Goal: Task Accomplishment & Management: Use online tool/utility

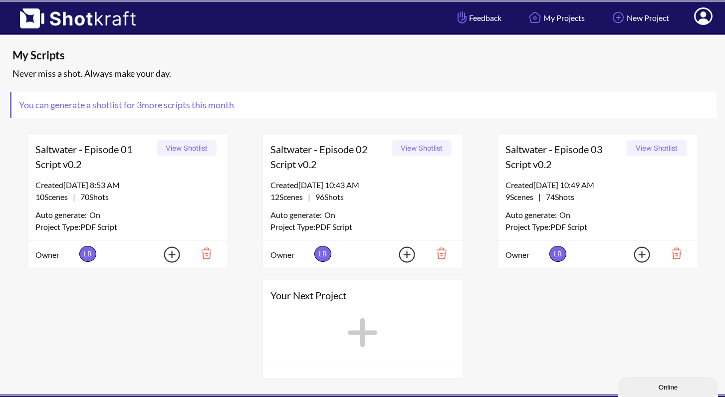
click at [363, 326] on icon at bounding box center [362, 332] width 29 height 29
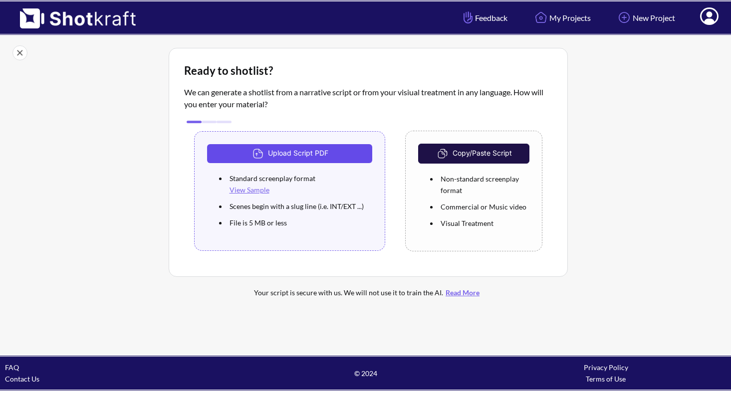
click at [297, 151] on button "Upload Script PDF" at bounding box center [290, 153] width 166 height 19
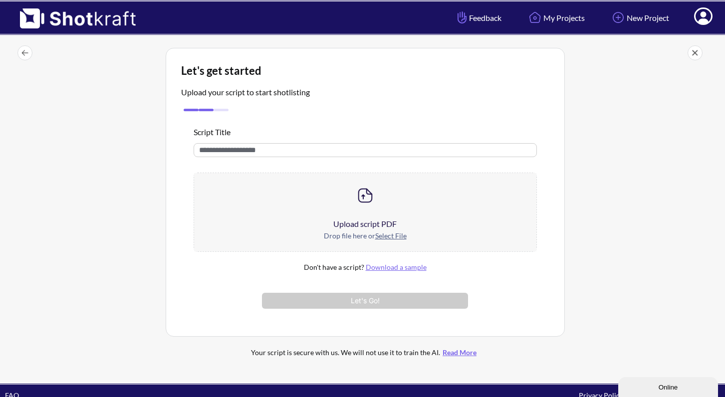
click at [390, 237] on u "Select File" at bounding box center [390, 236] width 31 height 8
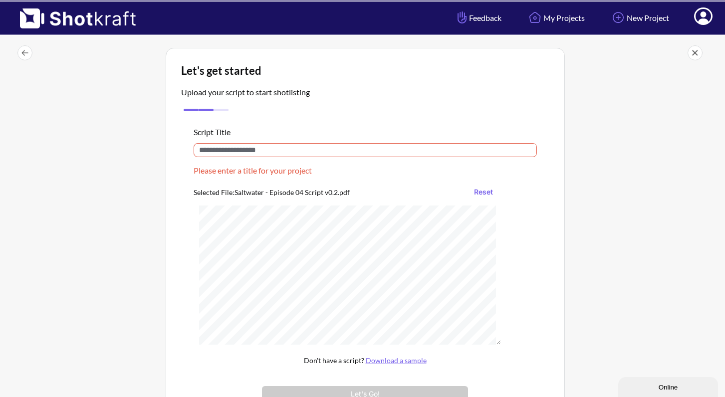
click at [260, 147] on input "text" at bounding box center [365, 150] width 343 height 14
paste input "**********"
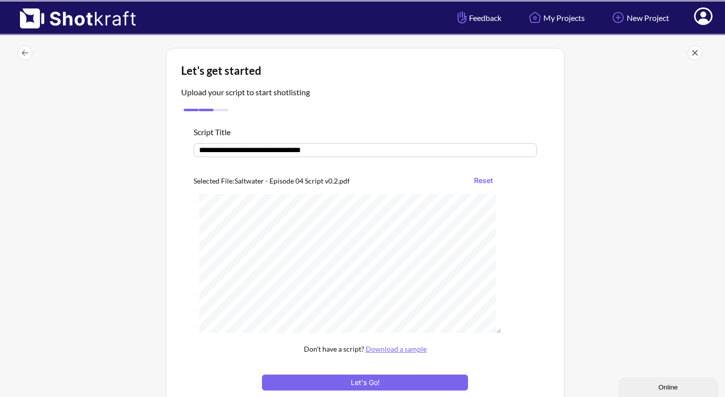
click at [272, 151] on input "**********" at bounding box center [365, 150] width 343 height 14
type input "**********"
click at [368, 385] on button "Let's Go!" at bounding box center [365, 383] width 206 height 16
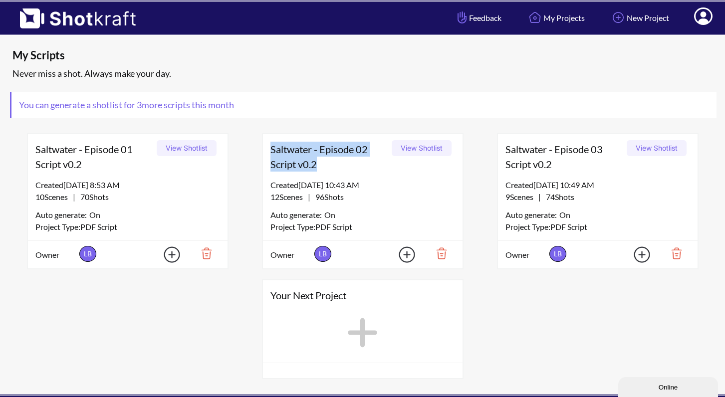
drag, startPoint x: 319, startPoint y: 164, endPoint x: 263, endPoint y: 149, distance: 57.9
click at [263, 149] on div "Saltwater - Episode 02 Script v0.2 View Shotlist" at bounding box center [363, 156] width 200 height 45
copy span "Saltwater - Episode 02 Script v0.2"
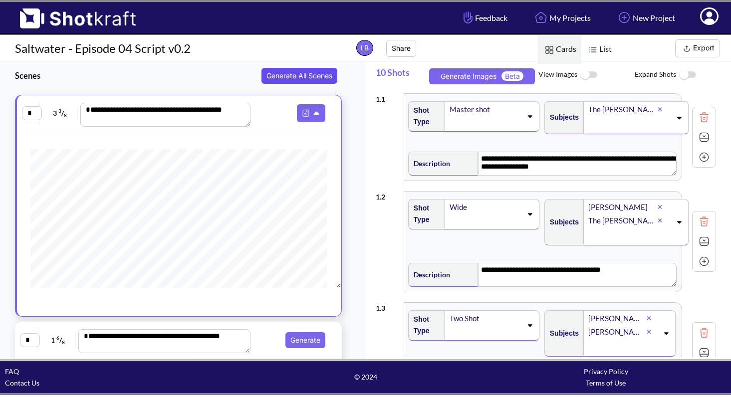
click at [299, 75] on button "Generate All Scenes" at bounding box center [300, 76] width 76 height 16
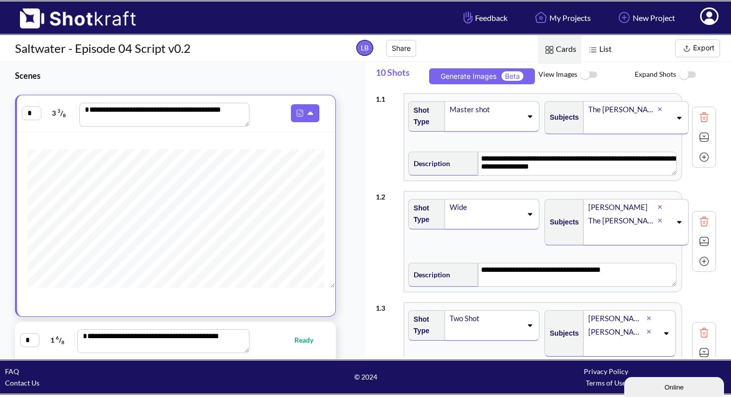
click at [695, 47] on button "Export" at bounding box center [697, 48] width 45 height 18
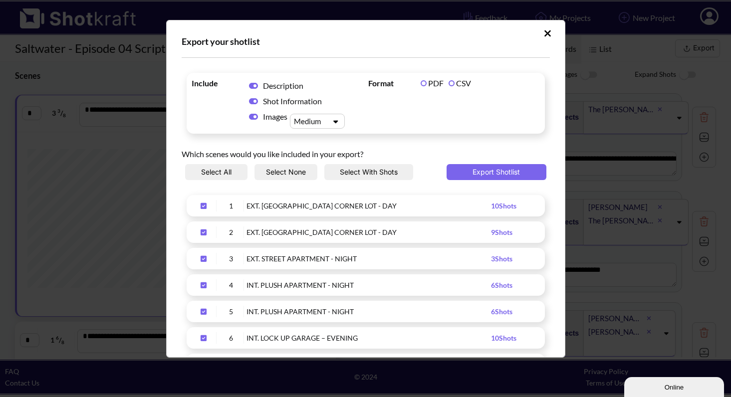
click at [450, 82] on label "CSV" at bounding box center [460, 82] width 22 height 9
drag, startPoint x: 329, startPoint y: 119, endPoint x: 324, endPoint y: 119, distance: 5.0
click at [329, 119] on icon "Upload Script" at bounding box center [335, 121] width 14 height 7
click at [325, 138] on div "Small" at bounding box center [319, 138] width 45 height 14
click at [498, 172] on button "Export Shotlist" at bounding box center [497, 172] width 100 height 16
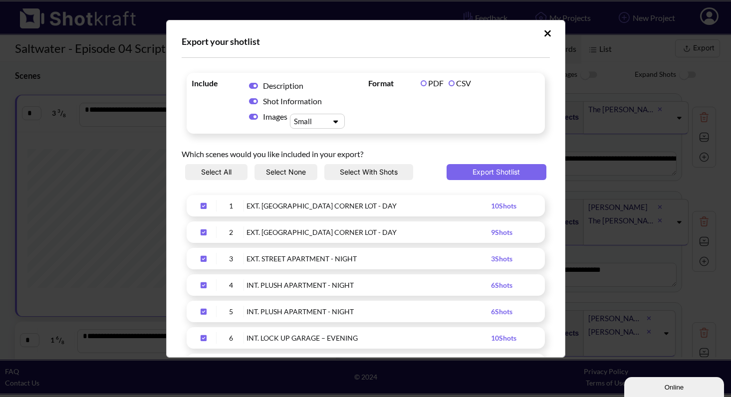
click at [545, 33] on icon "Upload Script" at bounding box center [548, 33] width 6 height 6
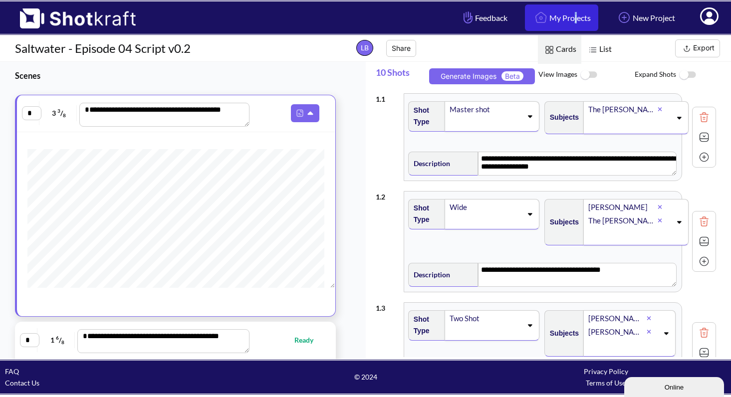
click at [560, 17] on link "My Projects" at bounding box center [561, 17] width 73 height 26
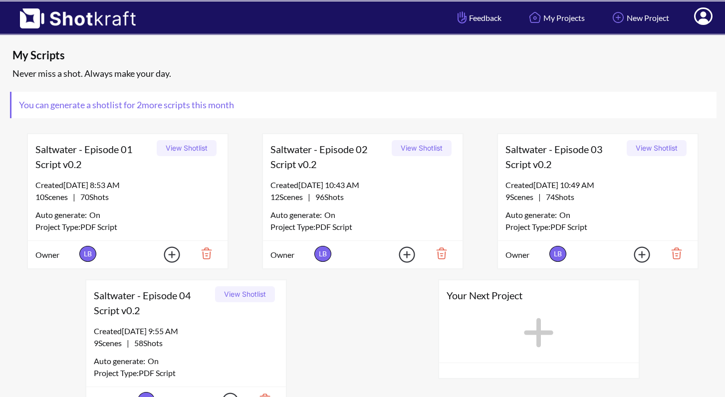
click at [538, 335] on icon at bounding box center [539, 332] width 29 height 29
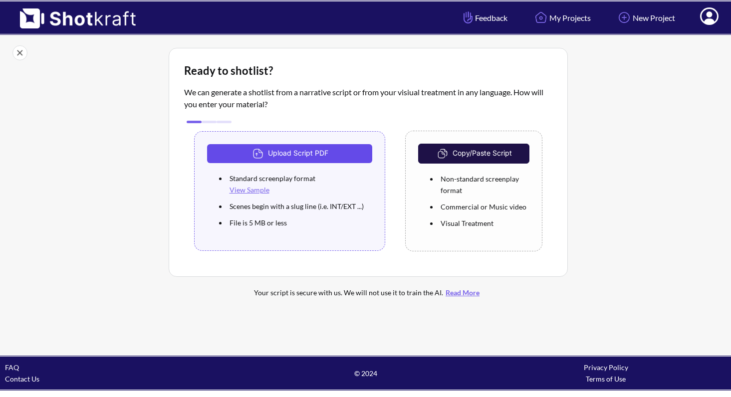
click at [308, 152] on button "Upload Script PDF" at bounding box center [290, 153] width 166 height 19
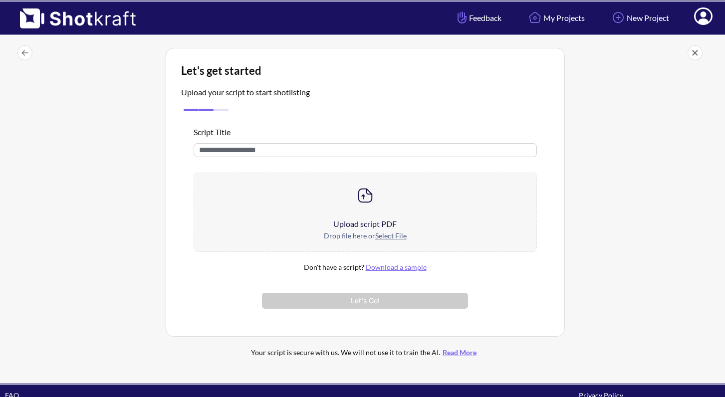
click at [387, 238] on u "Select File" at bounding box center [390, 236] width 31 height 8
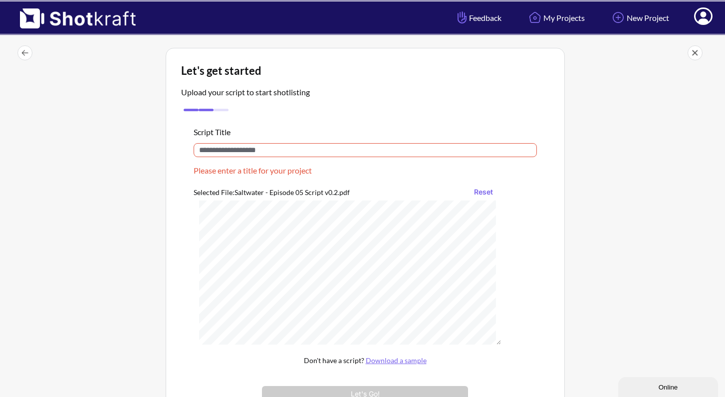
scroll to position [75, 0]
drag, startPoint x: 249, startPoint y: 154, endPoint x: 253, endPoint y: 149, distance: 6.4
click at [250, 153] on input "text" at bounding box center [365, 150] width 343 height 14
paste input "**********"
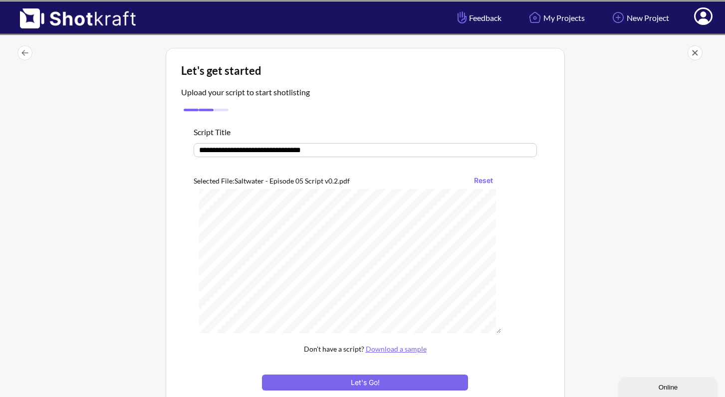
click at [271, 153] on input "**********" at bounding box center [365, 150] width 343 height 14
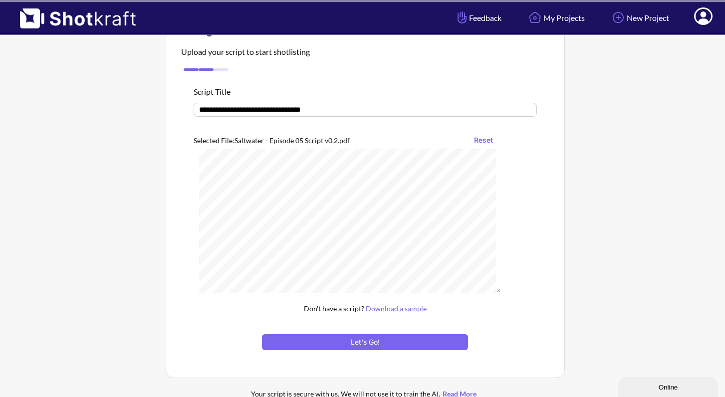
scroll to position [65, 0]
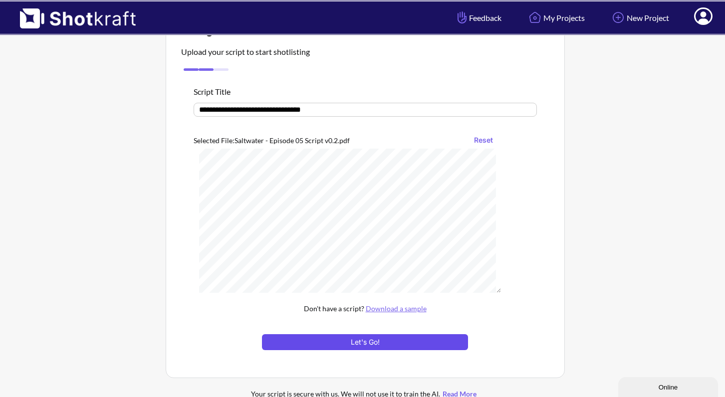
type input "**********"
click at [376, 344] on button "Let's Go!" at bounding box center [365, 342] width 206 height 16
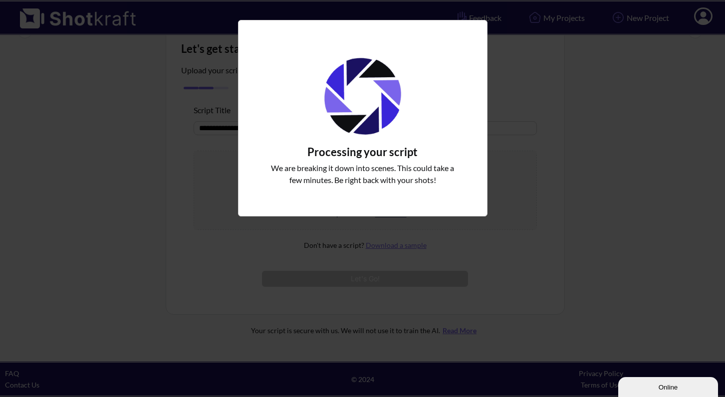
scroll to position [8, 0]
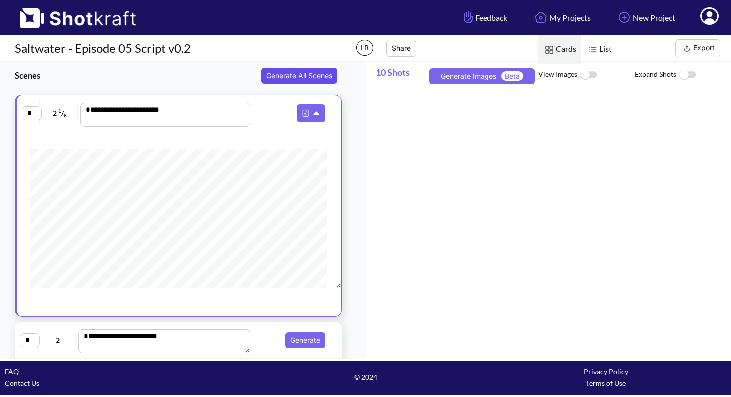
click at [311, 72] on button "Generate All Scenes" at bounding box center [300, 76] width 76 height 16
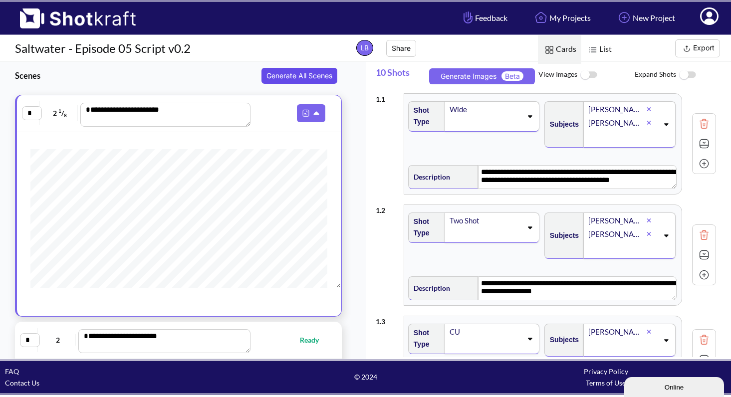
click at [310, 73] on button "Generate All Scenes" at bounding box center [300, 76] width 76 height 16
click at [698, 47] on button "Export" at bounding box center [697, 48] width 45 height 18
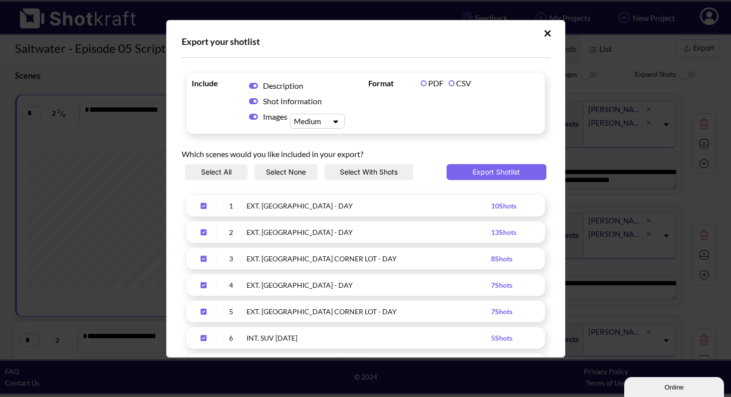
click at [449, 83] on label "CSV" at bounding box center [460, 82] width 22 height 9
click at [328, 122] on div "Upload Script" at bounding box center [335, 121] width 16 height 9
click at [328, 136] on div "Small" at bounding box center [319, 138] width 45 height 14
click at [502, 173] on button "Export Shotlist" at bounding box center [497, 172] width 100 height 16
click at [475, 42] on div "Export your shotlist" at bounding box center [366, 41] width 368 height 12
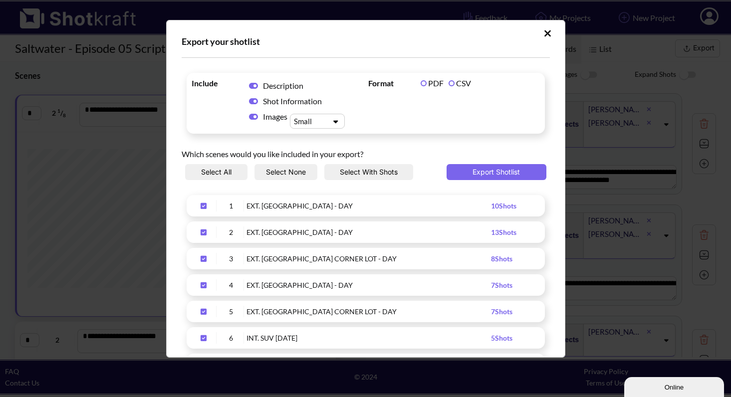
click at [545, 33] on icon "Upload Script" at bounding box center [548, 33] width 6 height 6
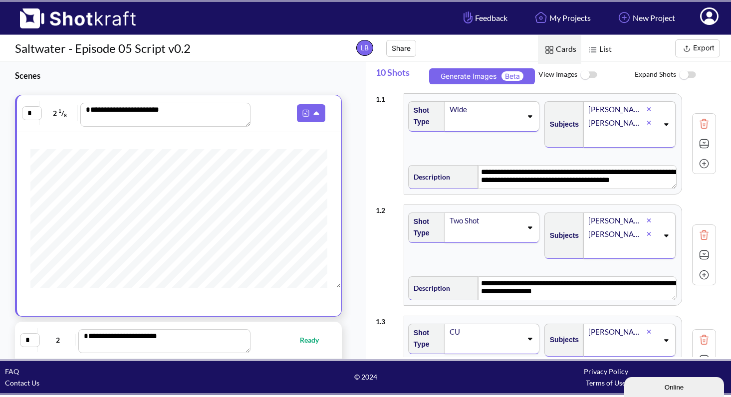
click at [348, 75] on div "**********" at bounding box center [183, 210] width 366 height 297
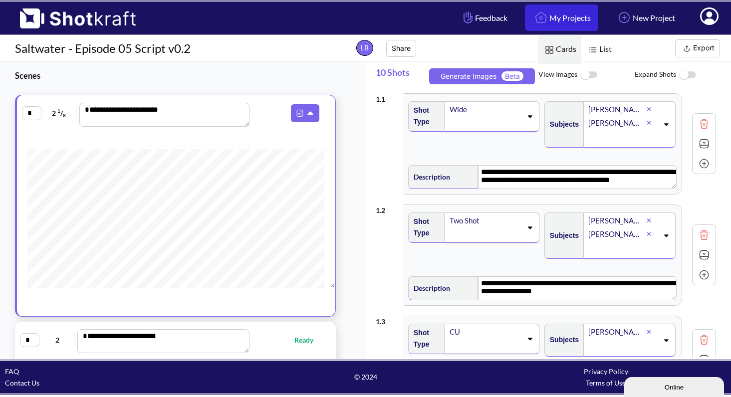
click at [561, 19] on link "My Projects" at bounding box center [561, 17] width 73 height 26
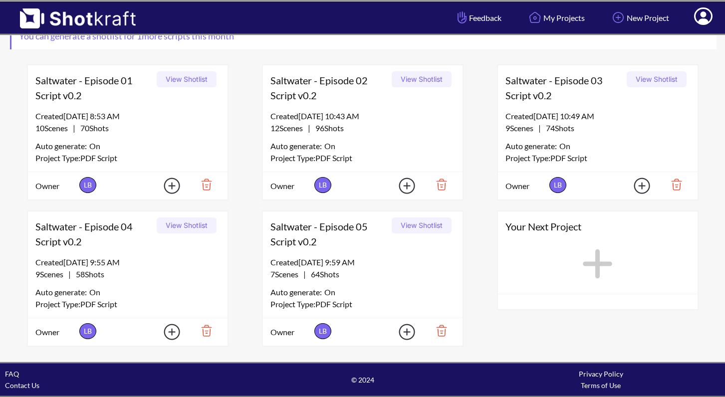
scroll to position [69, 0]
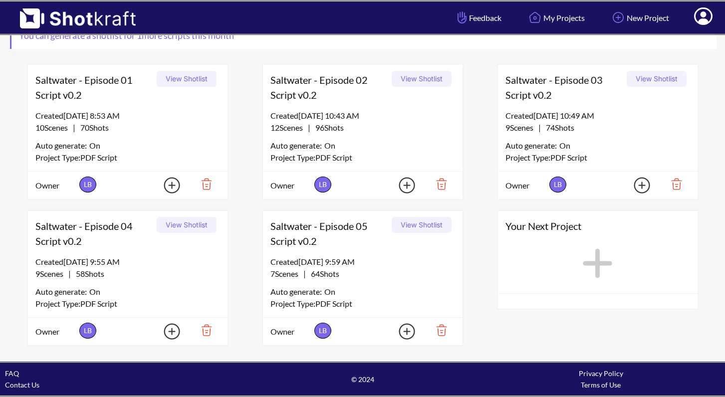
click at [602, 263] on icon at bounding box center [597, 263] width 29 height 29
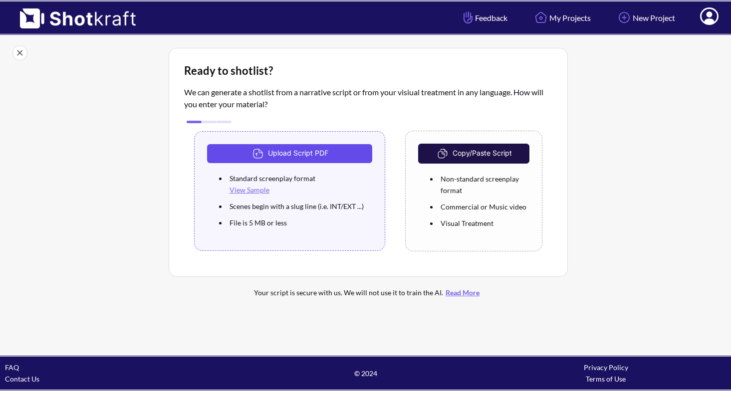
click at [324, 155] on button "Upload Script PDF" at bounding box center [290, 153] width 166 height 19
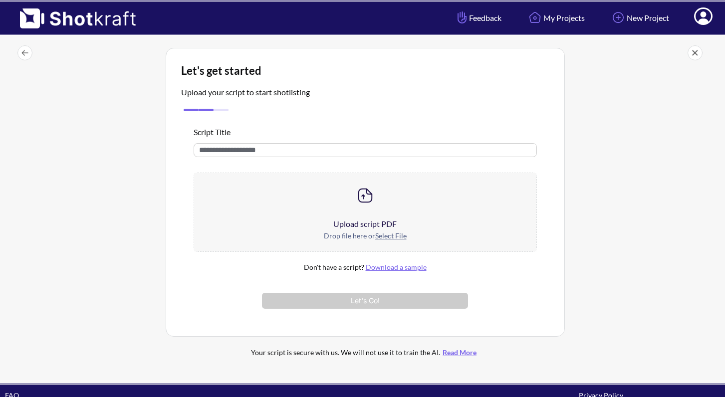
click at [392, 234] on u "Select File" at bounding box center [390, 236] width 31 height 8
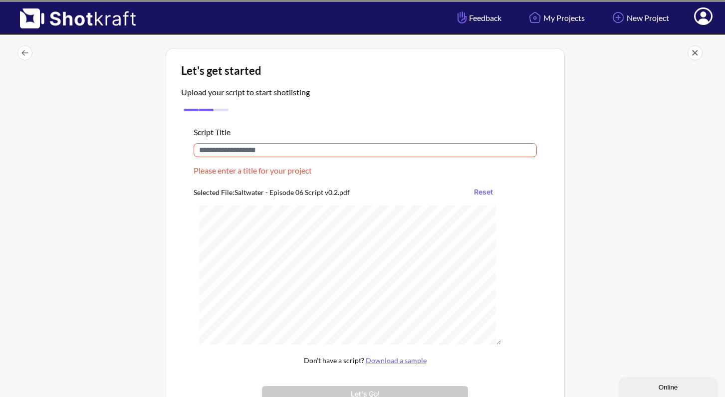
click at [228, 145] on input "text" at bounding box center [365, 150] width 343 height 14
paste input "**********"
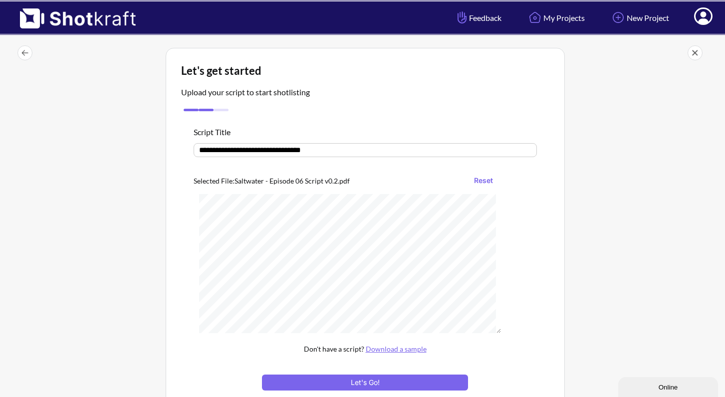
click at [272, 151] on input "**********" at bounding box center [365, 150] width 343 height 14
type input "**********"
click at [392, 384] on button "Let's Go!" at bounding box center [365, 383] width 206 height 16
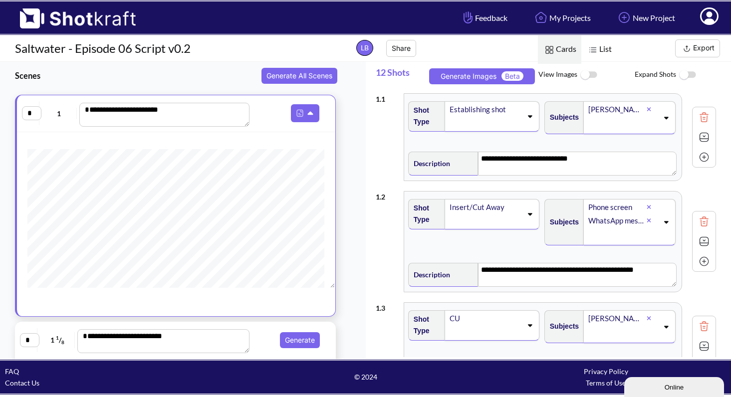
click at [694, 46] on button "Export" at bounding box center [697, 48] width 45 height 18
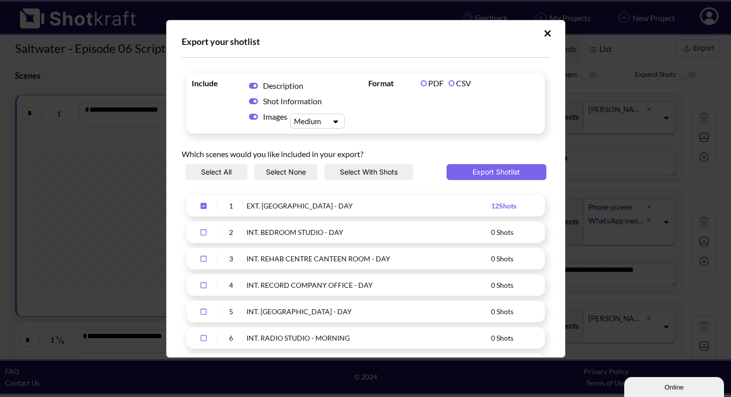
click at [454, 84] on label "CSV" at bounding box center [460, 82] width 22 height 9
click at [333, 118] on icon "Upload Script" at bounding box center [335, 121] width 14 height 7
click at [328, 135] on div "Small" at bounding box center [319, 138] width 45 height 14
click at [490, 171] on button "Export Shotlist" at bounding box center [497, 172] width 100 height 16
click at [471, 32] on div "Export your shotlist Include Description Shot Information Images Small Format P…" at bounding box center [365, 189] width 399 height 338
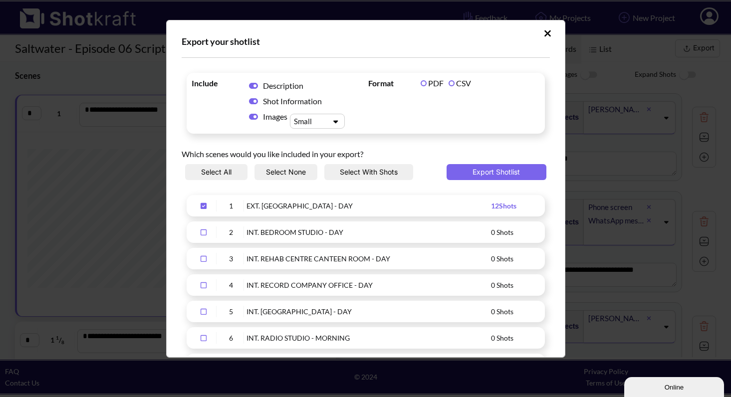
click at [545, 31] on icon "Upload Script" at bounding box center [548, 33] width 6 height 6
